Goal: Task Accomplishment & Management: Complete application form

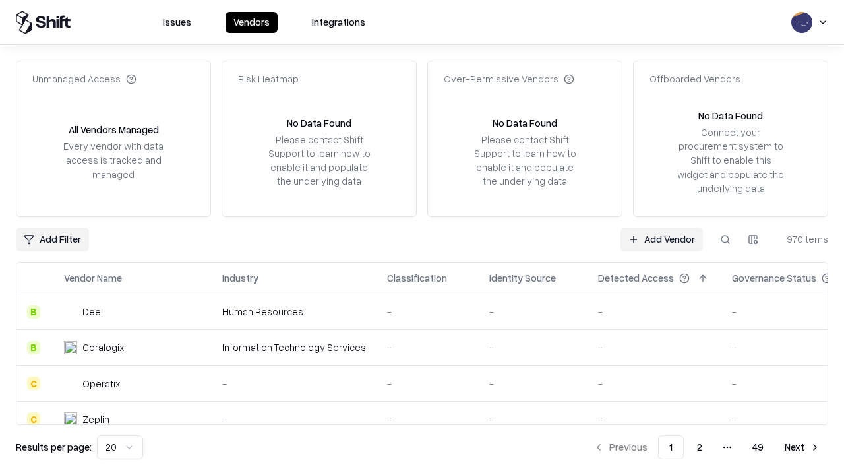
click at [661, 239] on link "Add Vendor" at bounding box center [661, 239] width 82 height 24
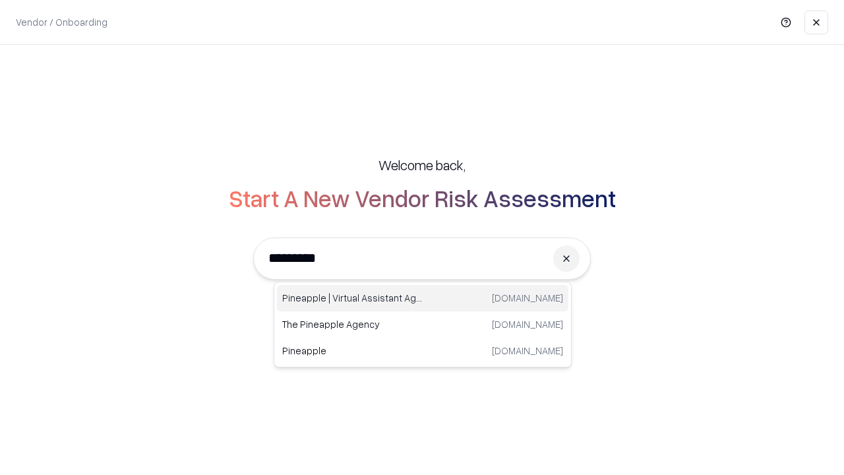
click at [423, 298] on div "Pineapple | Virtual Assistant Agency [DOMAIN_NAME]" at bounding box center [422, 298] width 291 height 26
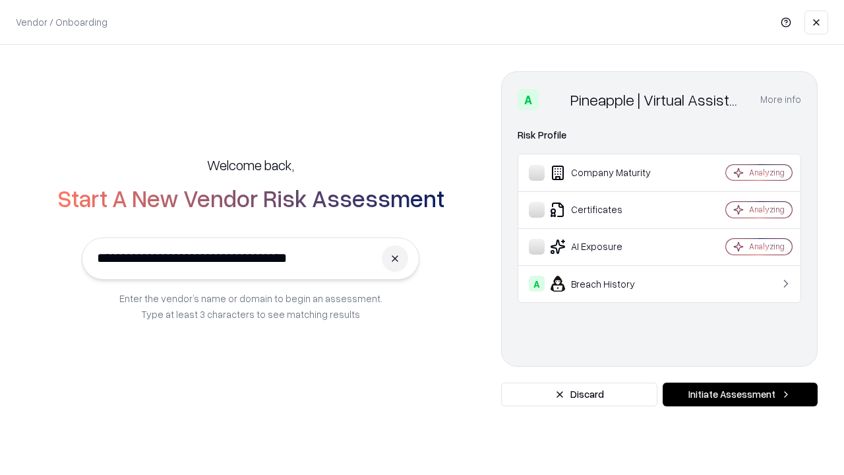
type input "**********"
click at [740, 394] on button "Initiate Assessment" at bounding box center [740, 394] width 155 height 24
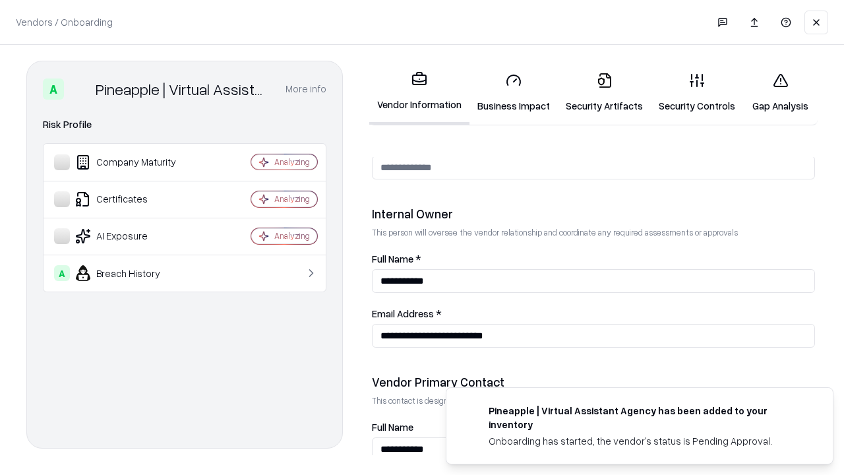
scroll to position [683, 0]
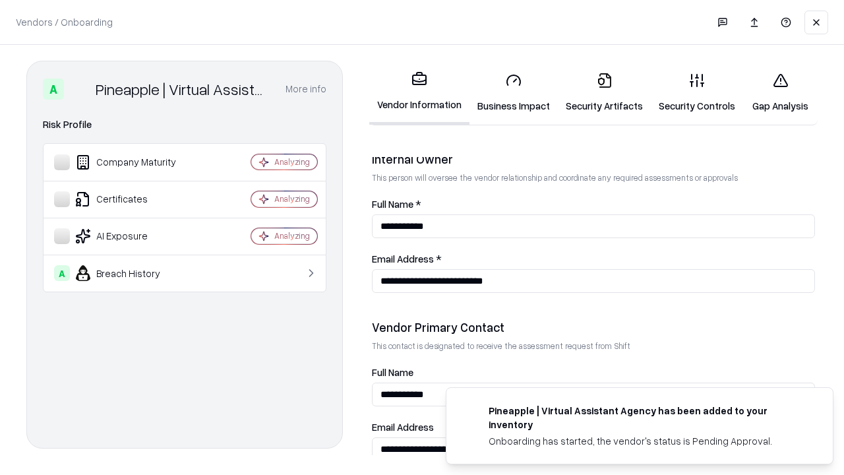
click at [514, 92] on link "Business Impact" at bounding box center [513, 92] width 88 height 61
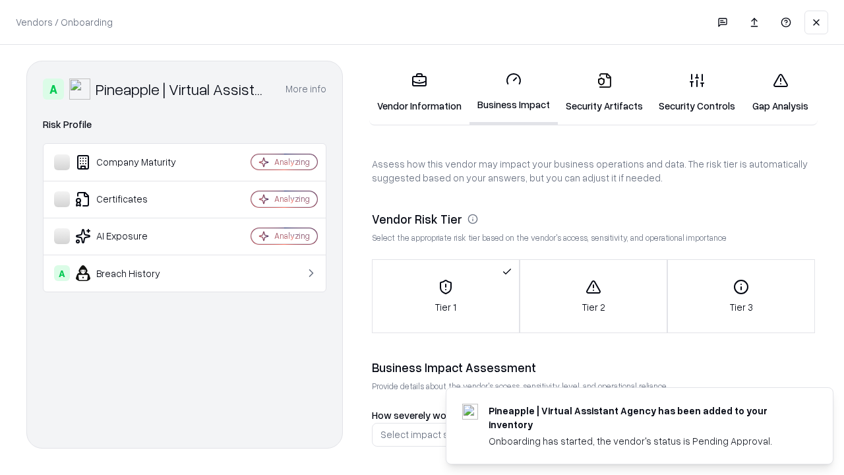
click at [604, 92] on link "Security Artifacts" at bounding box center [604, 92] width 93 height 61
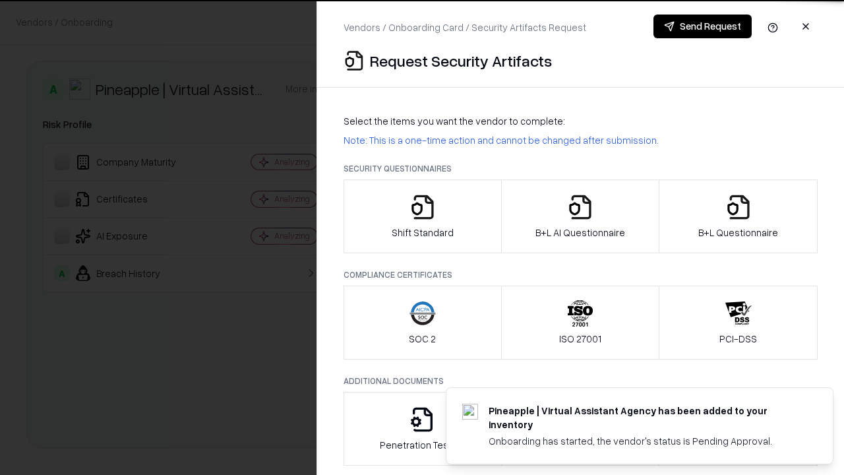
click at [422, 216] on icon "button" at bounding box center [422, 207] width 26 height 26
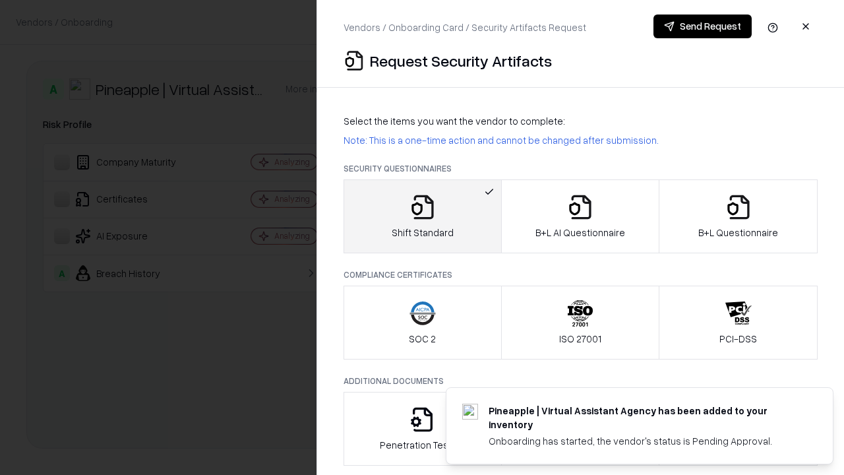
click at [702, 26] on button "Send Request" at bounding box center [702, 27] width 98 height 24
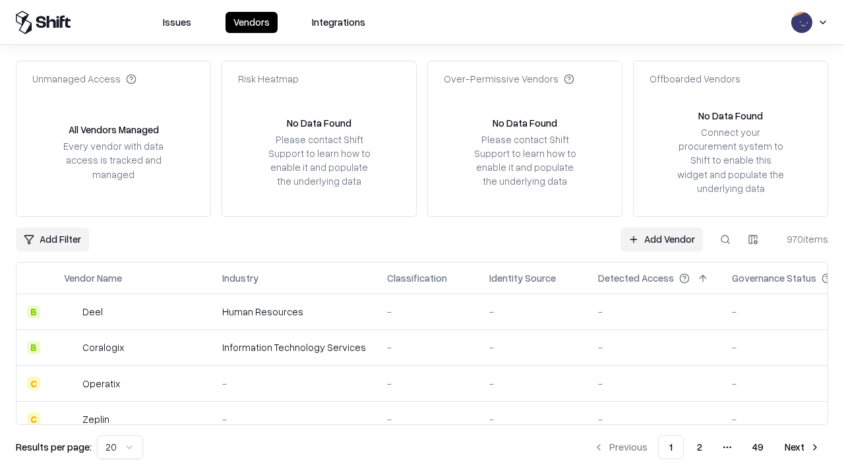
click at [725, 239] on button at bounding box center [725, 239] width 24 height 24
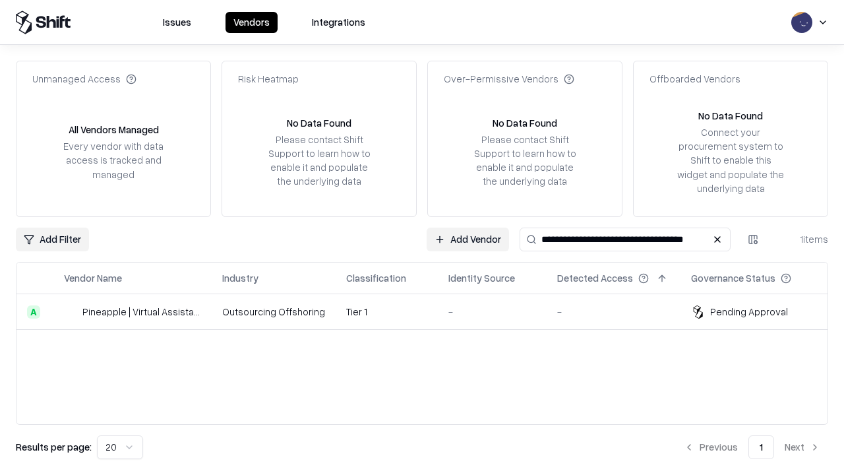
type input "**********"
click at [430, 311] on td "Tier 1" at bounding box center [387, 312] width 102 height 36
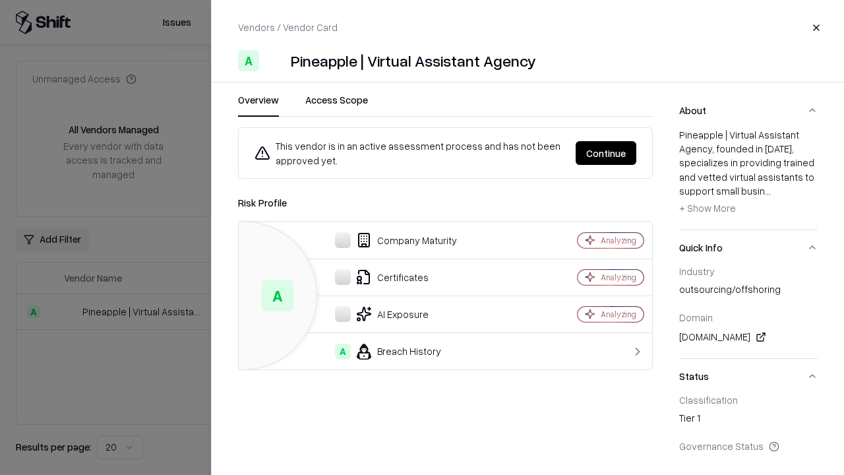
click at [606, 153] on button "Continue" at bounding box center [606, 153] width 61 height 24
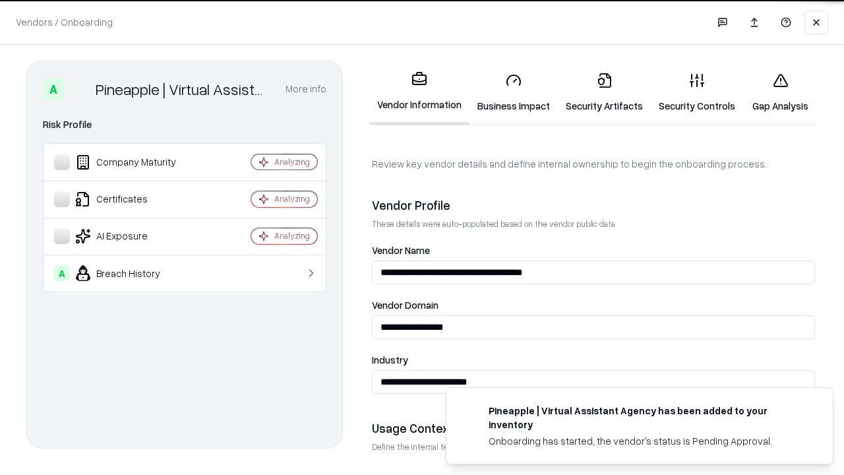
click at [604, 92] on link "Security Artifacts" at bounding box center [604, 92] width 93 height 61
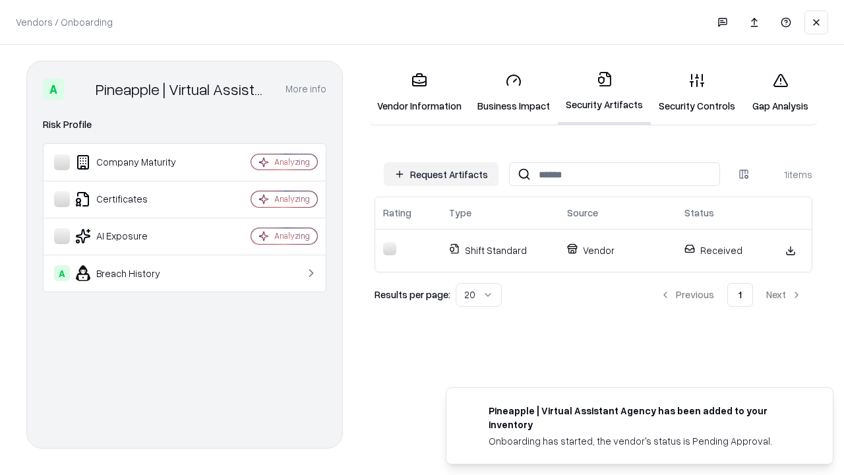
click at [697, 92] on link "Security Controls" at bounding box center [697, 92] width 92 height 61
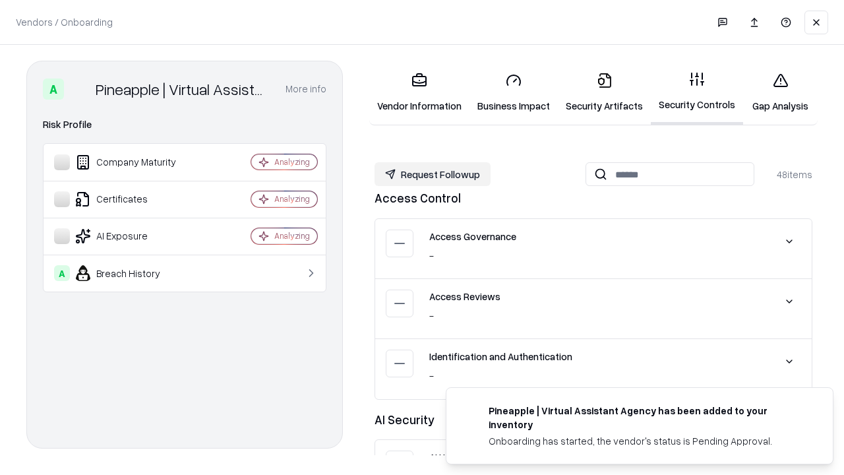
click at [433, 174] on button "Request Followup" at bounding box center [433, 174] width 116 height 24
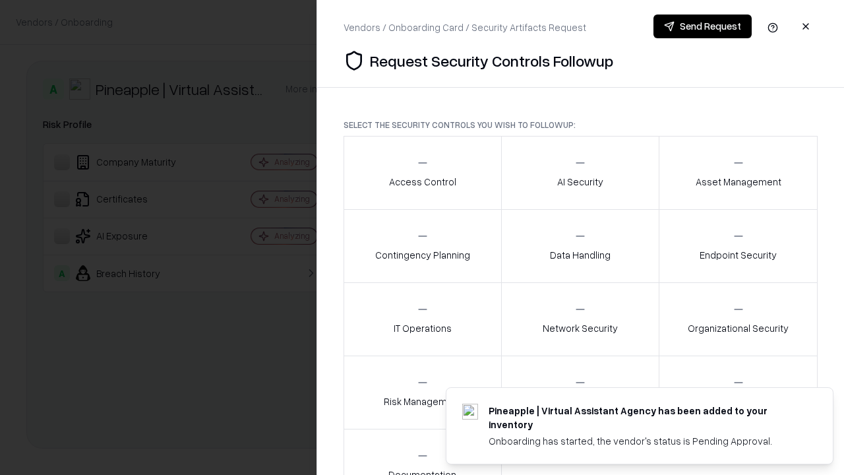
click at [422, 173] on div "Access Control" at bounding box center [422, 172] width 67 height 32
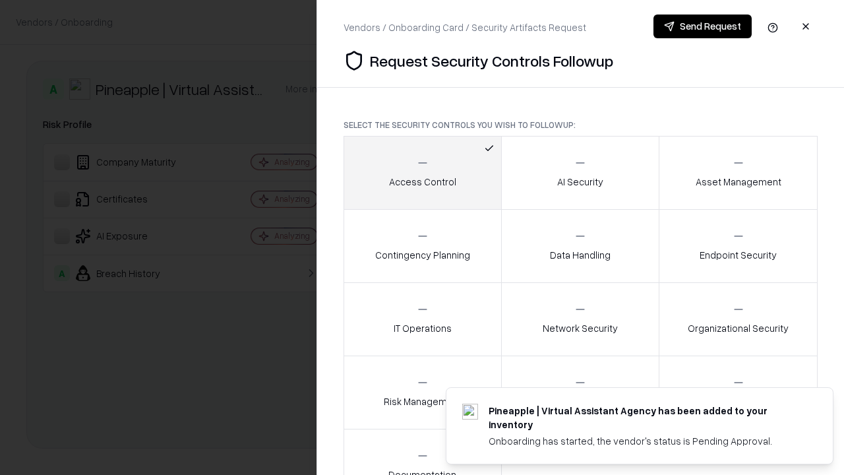
click at [702, 26] on button "Send Request" at bounding box center [702, 27] width 98 height 24
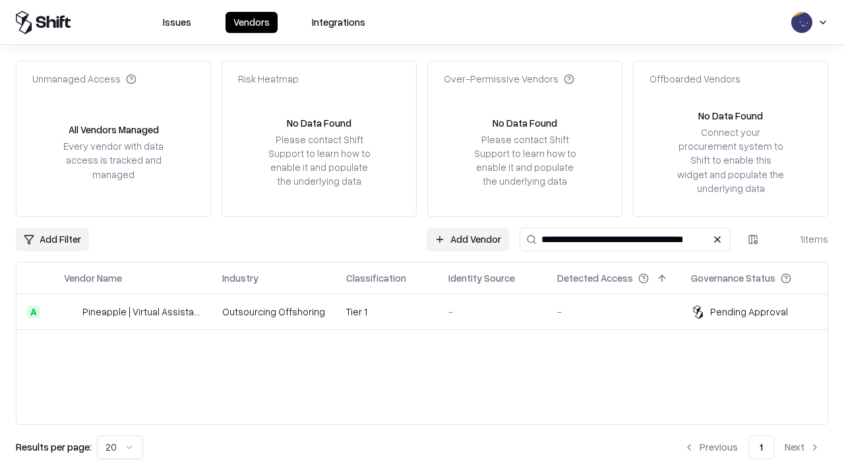
type input "**********"
click at [430, 311] on td "Tier 1" at bounding box center [387, 312] width 102 height 36
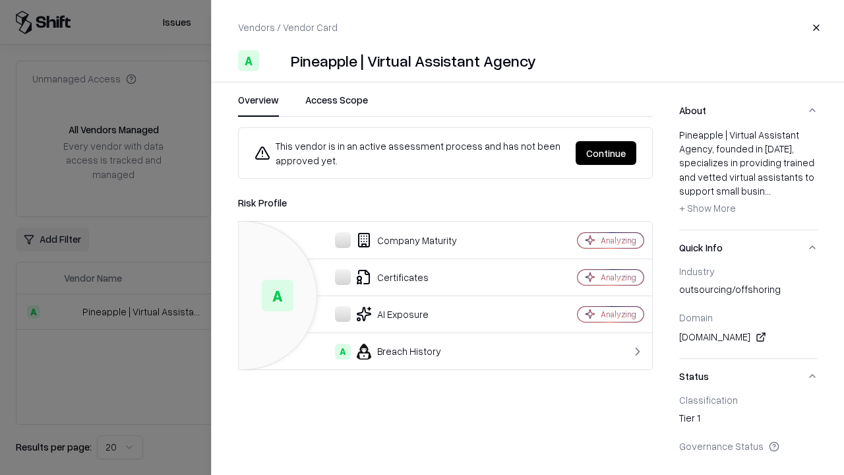
click at [606, 153] on button "Continue" at bounding box center [606, 153] width 61 height 24
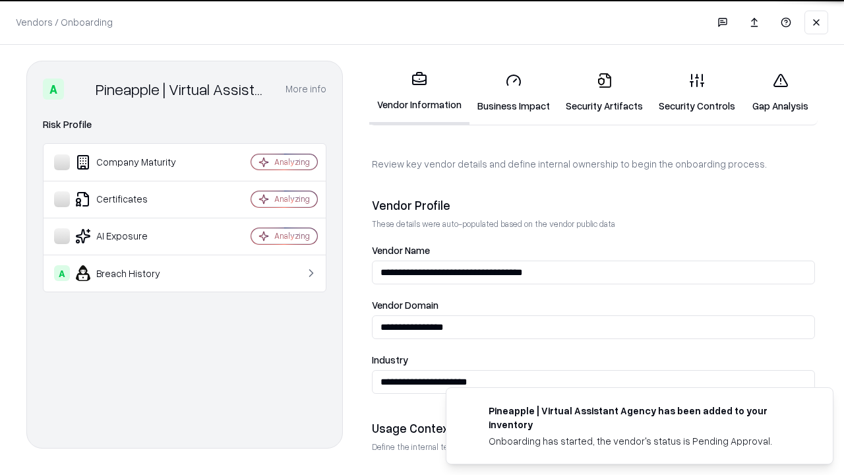
click at [780, 92] on link "Gap Analysis" at bounding box center [780, 92] width 75 height 61
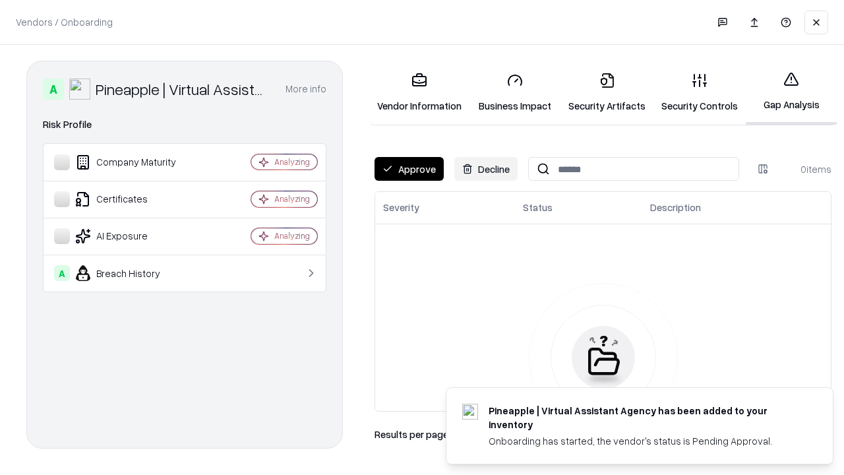
click at [409, 169] on button "Approve" at bounding box center [409, 169] width 69 height 24
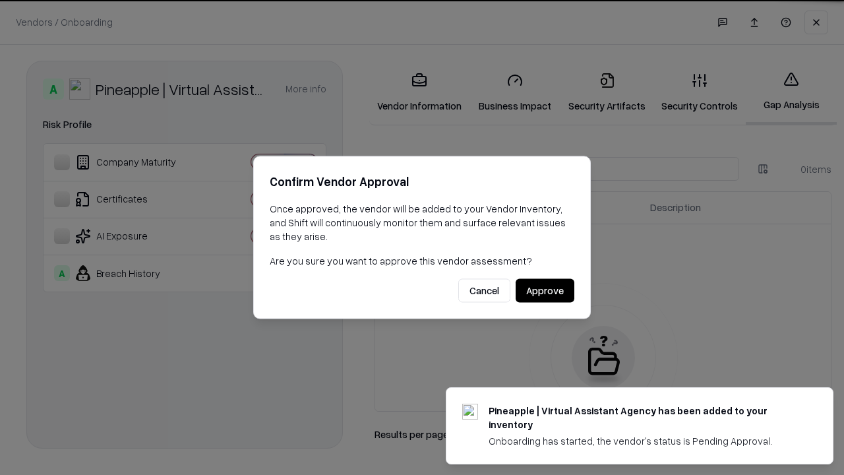
click at [545, 290] on button "Approve" at bounding box center [545, 291] width 59 height 24
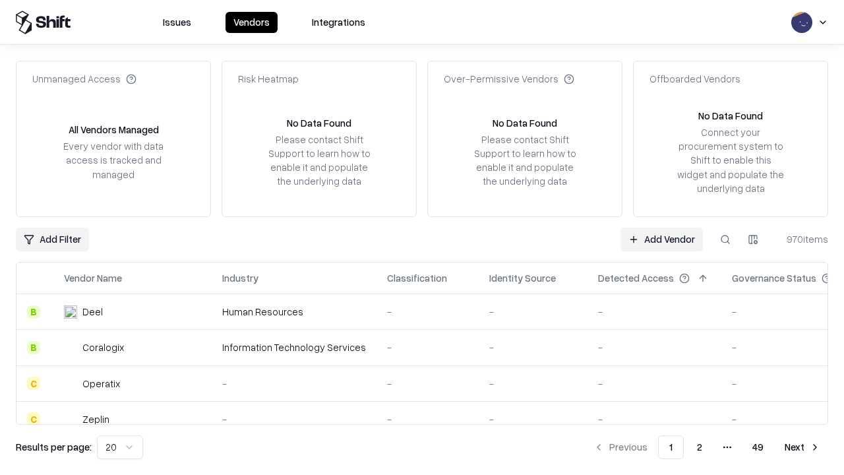
type input "**********"
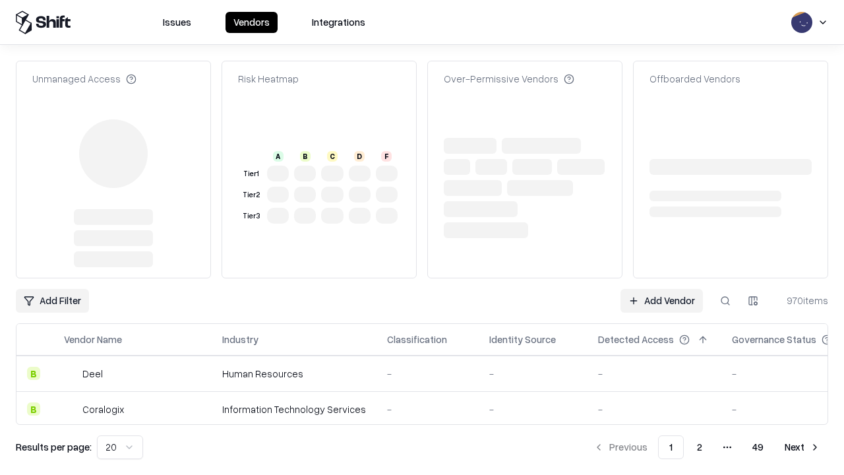
click at [661, 289] on link "Add Vendor" at bounding box center [661, 301] width 82 height 24
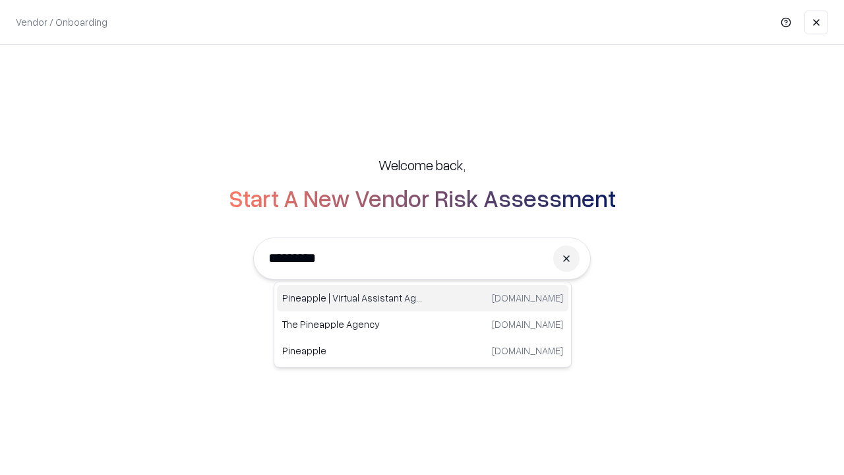
click at [423, 298] on div "Pineapple | Virtual Assistant Agency [DOMAIN_NAME]" at bounding box center [422, 298] width 291 height 26
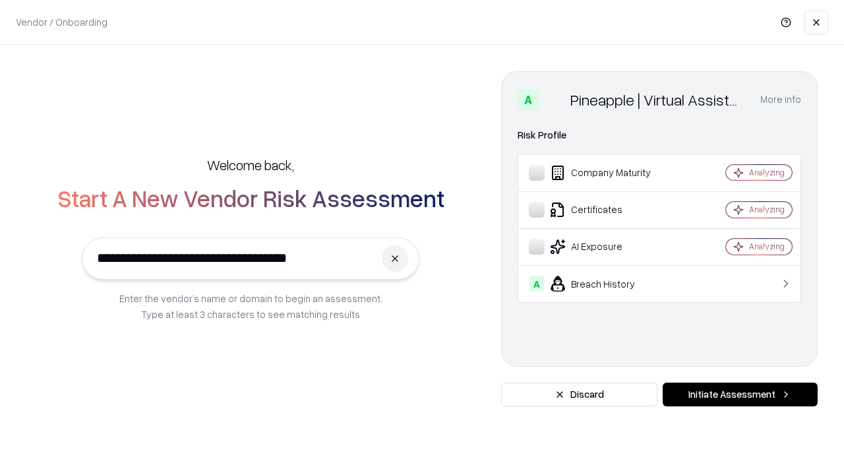
type input "**********"
click at [740, 394] on button "Initiate Assessment" at bounding box center [740, 394] width 155 height 24
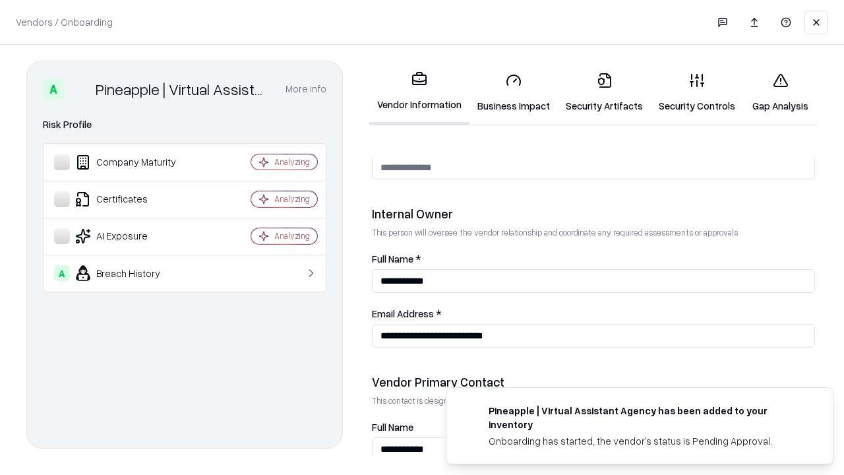
scroll to position [683, 0]
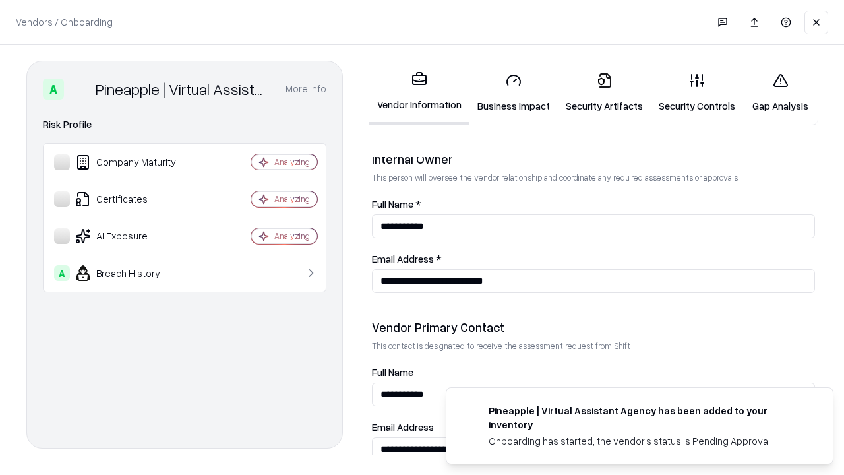
click at [780, 92] on link "Gap Analysis" at bounding box center [780, 92] width 75 height 61
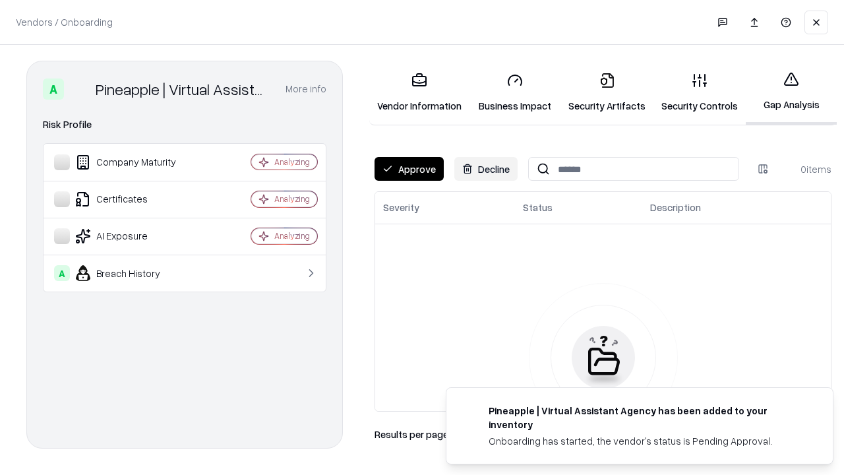
click at [409, 169] on button "Approve" at bounding box center [409, 169] width 69 height 24
